Goal: Check status

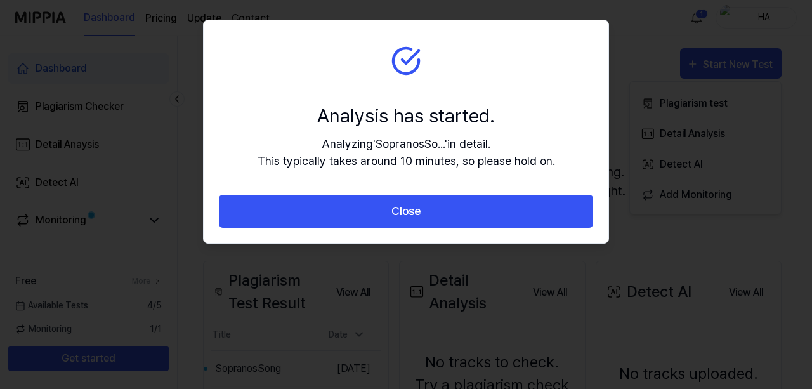
click at [251, 69] on section "Analysis has started. Analyzing ' SopranosSo... ' in detail. This typically tak…" at bounding box center [406, 107] width 405 height 174
click at [575, 112] on section "Analysis has started. Analyzing ' SopranosSo... ' in detail. This typically tak…" at bounding box center [406, 107] width 405 height 174
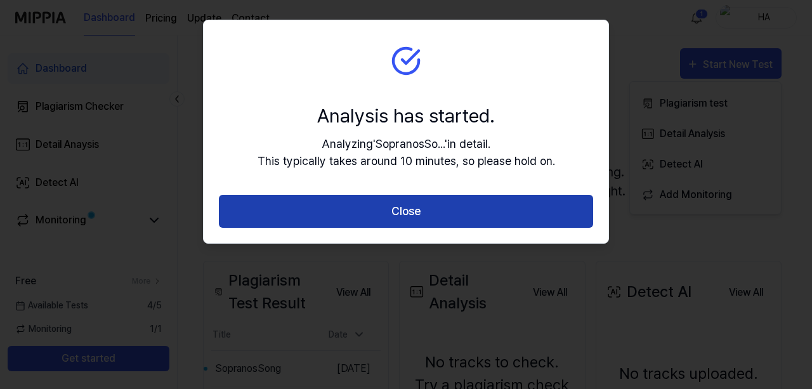
click at [392, 209] on button "Close" at bounding box center [406, 212] width 374 height 34
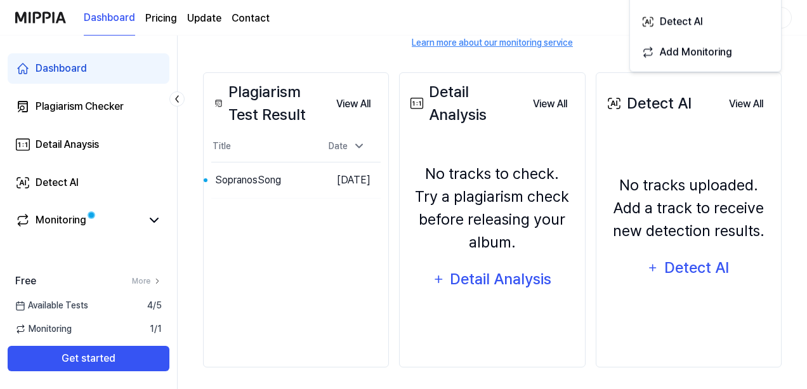
scroll to position [192, 0]
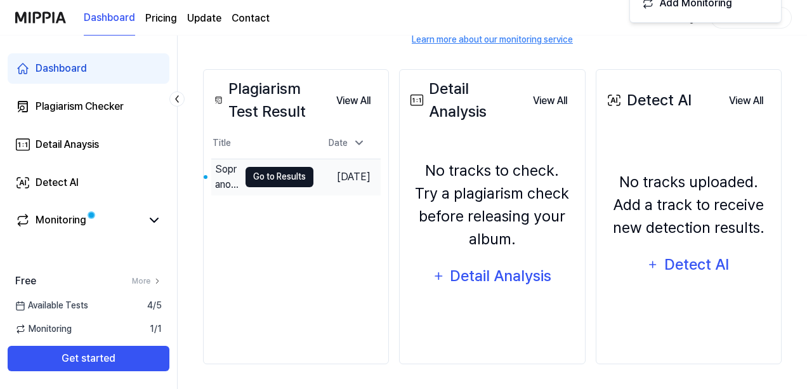
click at [270, 179] on button "Go to Results" at bounding box center [279, 177] width 68 height 20
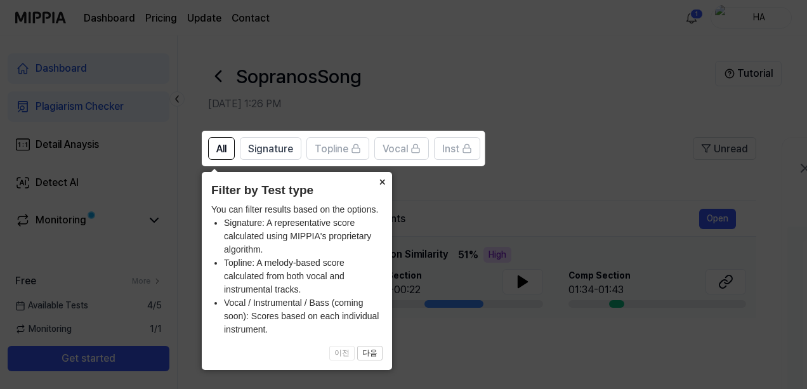
click at [379, 181] on button "×" at bounding box center [382, 181] width 20 height 18
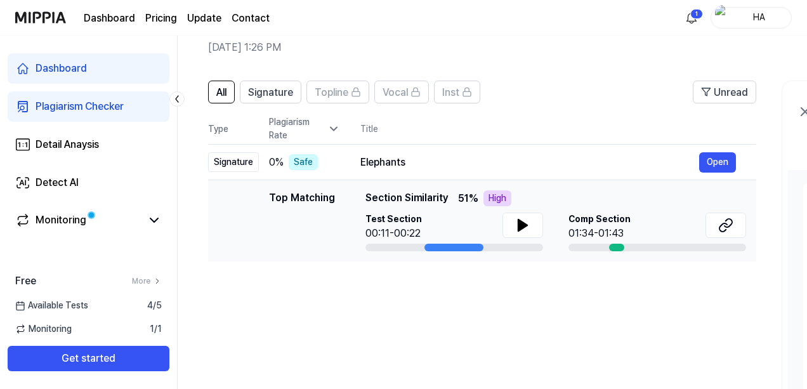
scroll to position [56, 0]
click at [724, 226] on icon at bounding box center [728, 223] width 8 height 8
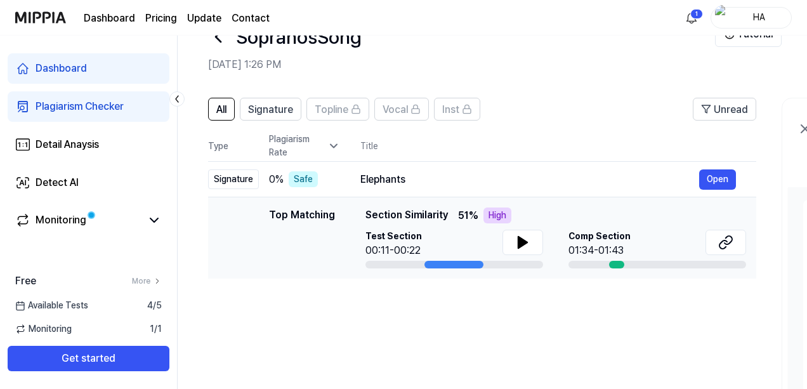
scroll to position [0, 0]
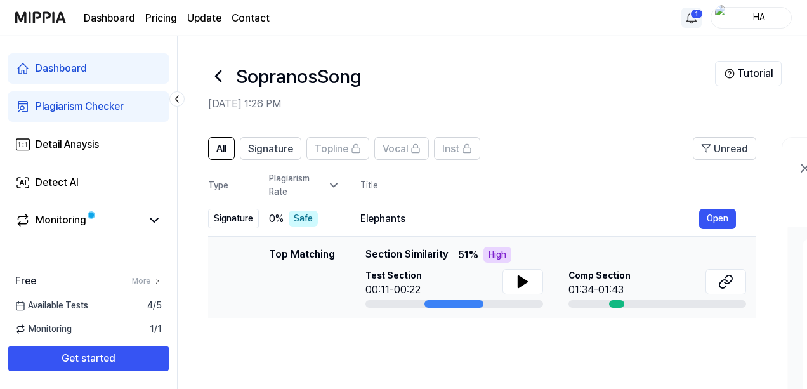
click at [696, 15] on html "Dashboard Pricing Update Contact 1 HA Dashboard Plagiarism Checker Detail Anays…" at bounding box center [403, 194] width 807 height 389
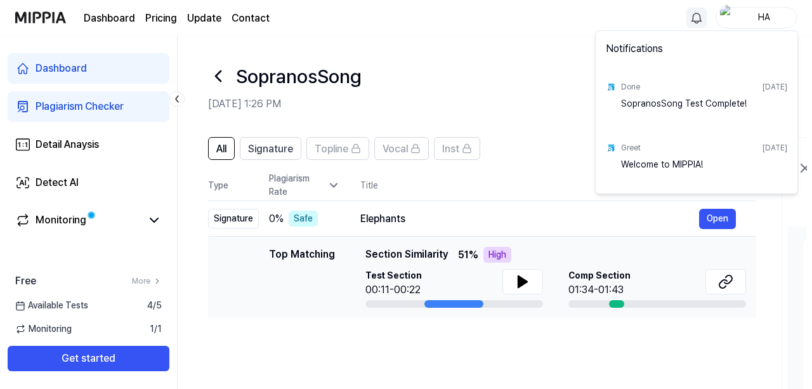
click at [448, 46] on html "Dashboard Pricing Update Contact HA Dashboard Plagiarism Checker Detail Anaysis…" at bounding box center [406, 194] width 812 height 389
